Goal: Information Seeking & Learning: Learn about a topic

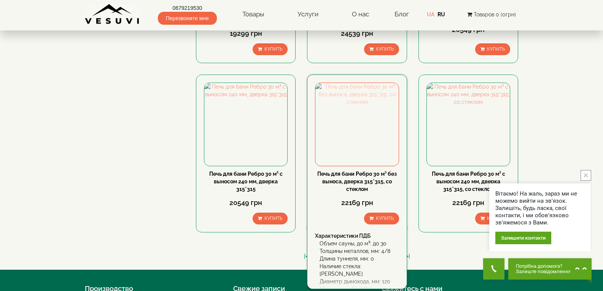
click at [375, 146] on img at bounding box center [356, 124] width 83 height 83
click at [353, 116] on img at bounding box center [356, 124] width 83 height 83
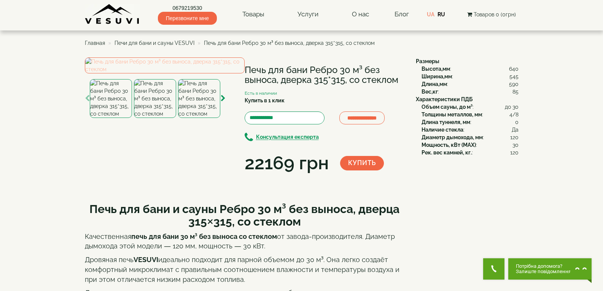
click at [118, 73] on img at bounding box center [165, 65] width 160 height 16
